Goal: Task Accomplishment & Management: Manage account settings

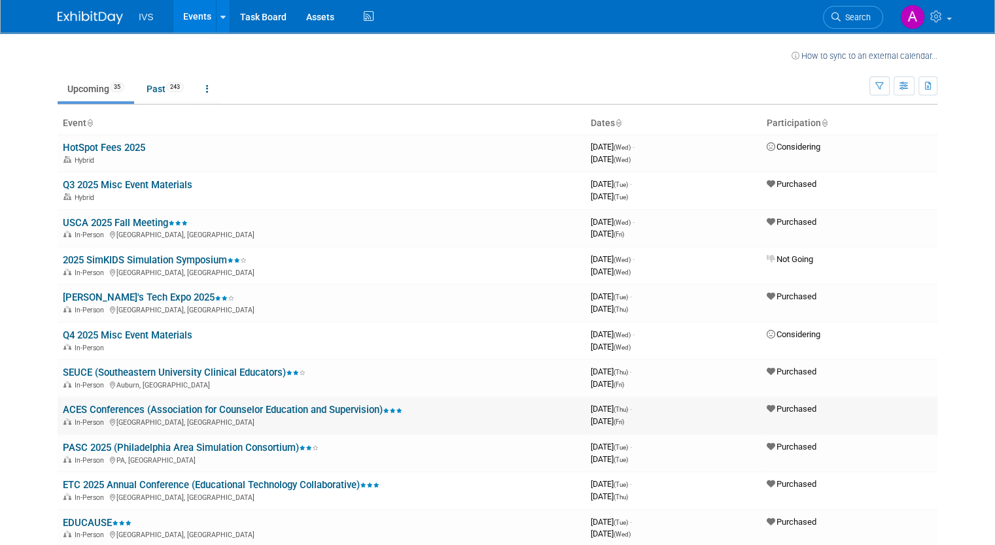
click at [311, 407] on link "ACES Conferences (Association for Counselor Education and Supervision)" at bounding box center [232, 410] width 339 height 12
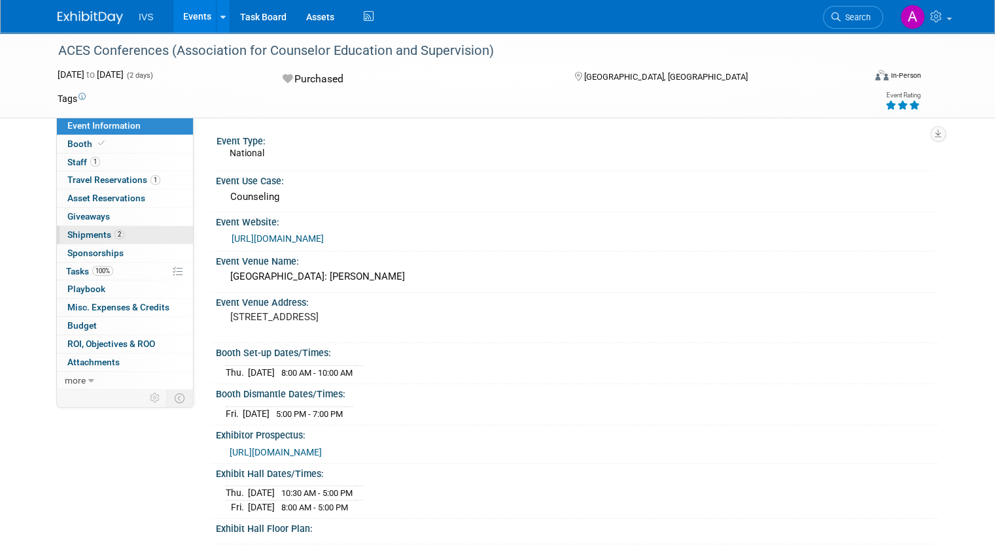
click at [121, 235] on link "2 Shipments 2" at bounding box center [125, 235] width 136 height 18
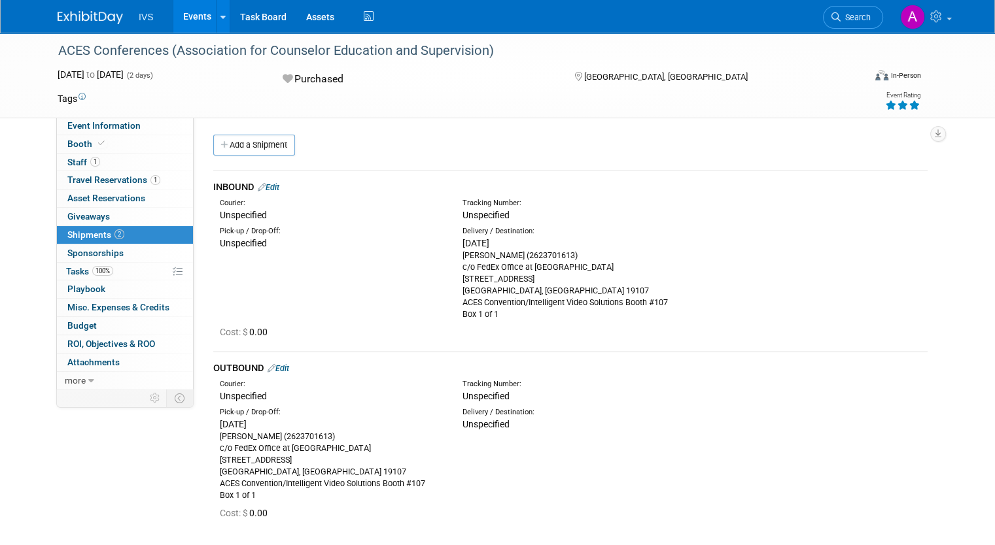
click at [449, 137] on div "Add a Shipment" at bounding box center [573, 147] width 727 height 24
click at [391, 324] on div "Cost: $ 0.00" at bounding box center [570, 331] width 734 height 22
drag, startPoint x: 450, startPoint y: 301, endPoint x: 679, endPoint y: 301, distance: 228.8
click at [679, 301] on div "Delivery / Destination: Tue. Oct 7, 2025 Carrie Rhoads (2623701613) c/o FedEx O…" at bounding box center [573, 273] width 243 height 94
